Goal: Information Seeking & Learning: Learn about a topic

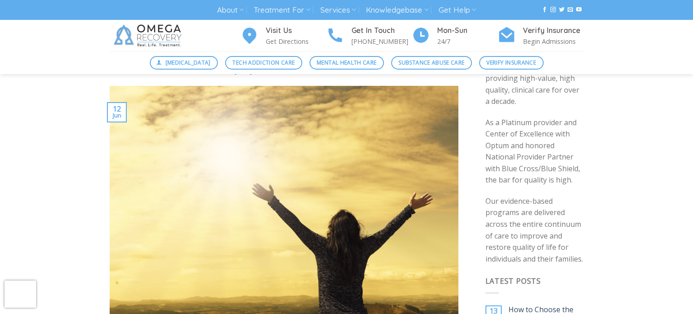
scroll to position [164, 0]
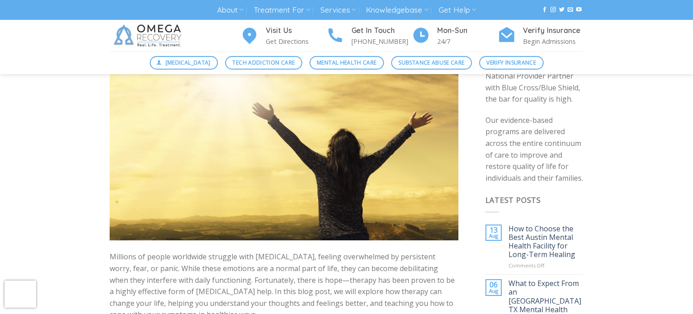
click at [316, 199] on img at bounding box center [284, 123] width 349 height 236
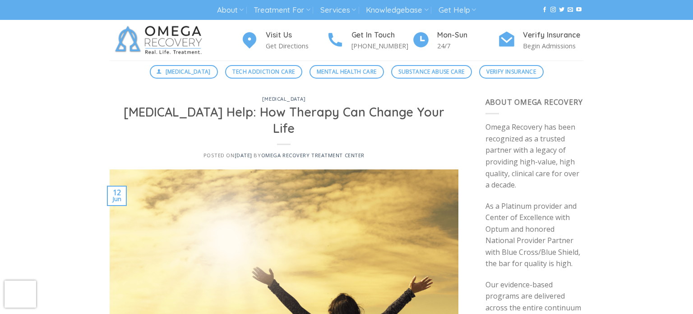
click at [316, 199] on img at bounding box center [284, 287] width 349 height 236
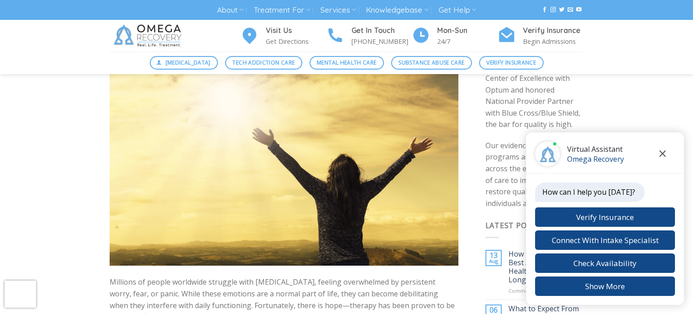
click at [664, 155] on icon "Close chat" at bounding box center [663, 153] width 6 height 6
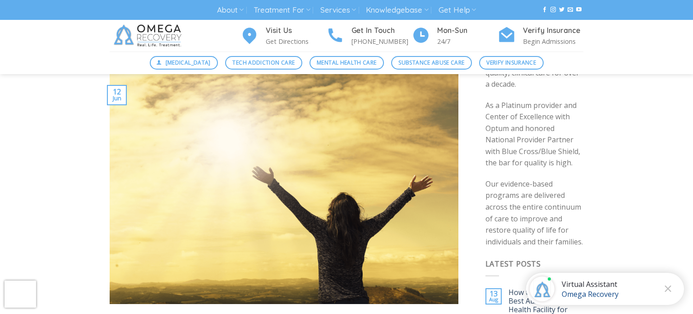
scroll to position [100, 0]
click at [244, 125] on img at bounding box center [284, 187] width 349 height 236
